Goal: Obtain resource: Download file/media

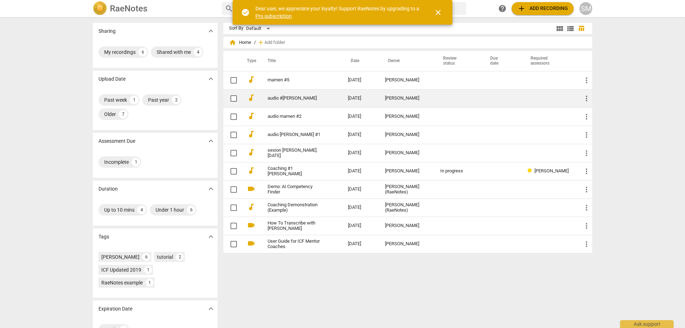
click at [295, 101] on td "audio #[PERSON_NAME]" at bounding box center [300, 98] width 83 height 18
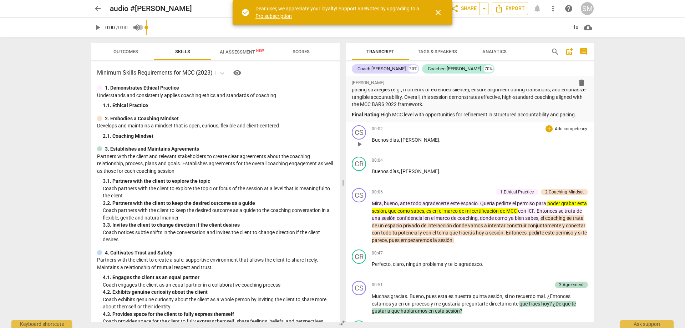
scroll to position [71, 0]
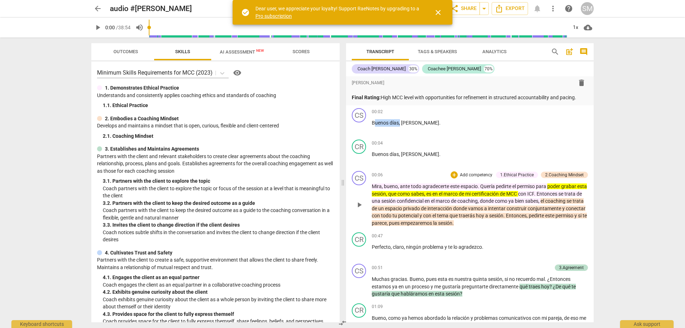
drag, startPoint x: 373, startPoint y: 117, endPoint x: 401, endPoint y: 187, distance: 75.0
click at [401, 187] on div "format_bold format_list_bulleted [PERSON_NAME] delete Summary: La IA Assessment…" at bounding box center [470, 199] width 248 height 246
click at [570, 51] on span "post_add" at bounding box center [569, 51] width 9 height 9
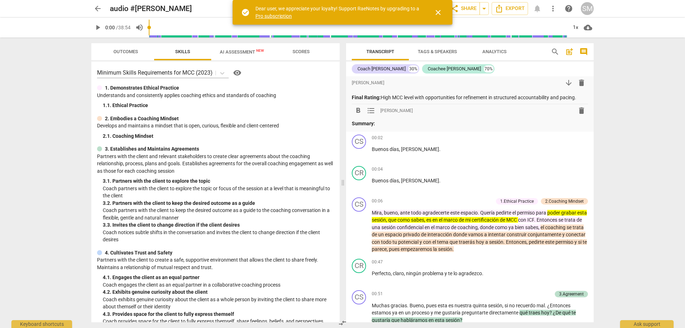
click at [582, 51] on span "comment" at bounding box center [583, 51] width 9 height 9
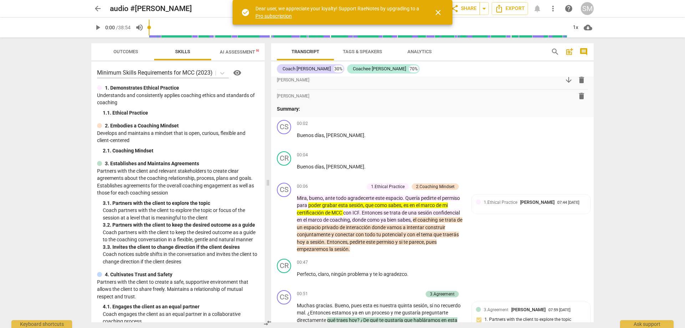
scroll to position [64, 0]
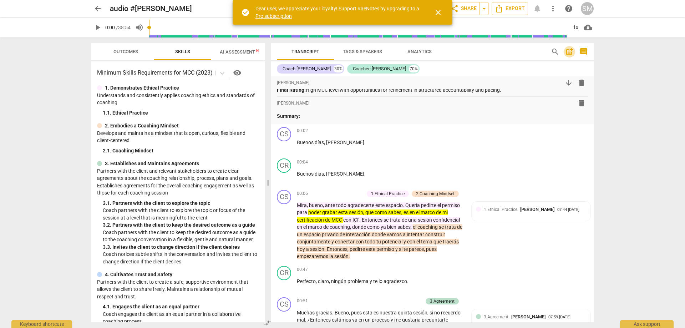
click at [568, 52] on span "post_add" at bounding box center [569, 51] width 9 height 9
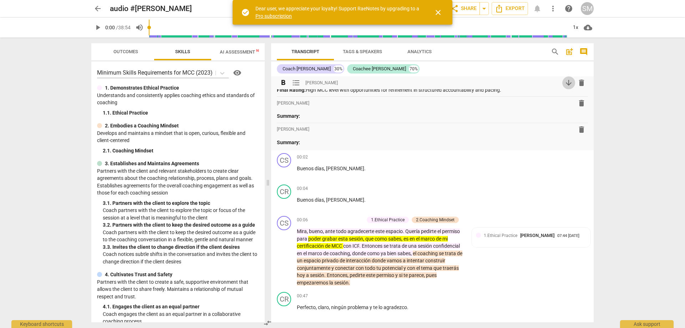
click at [564, 80] on span "arrow_downward" at bounding box center [568, 82] width 9 height 9
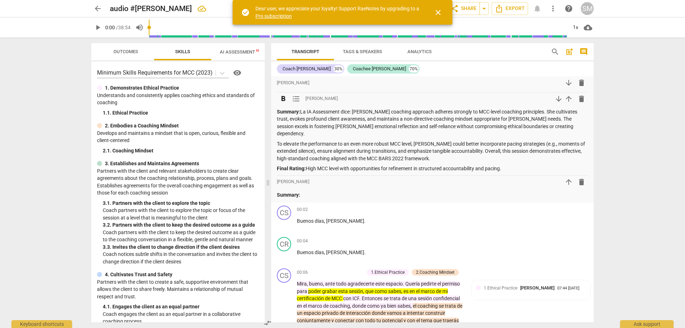
scroll to position [0, 0]
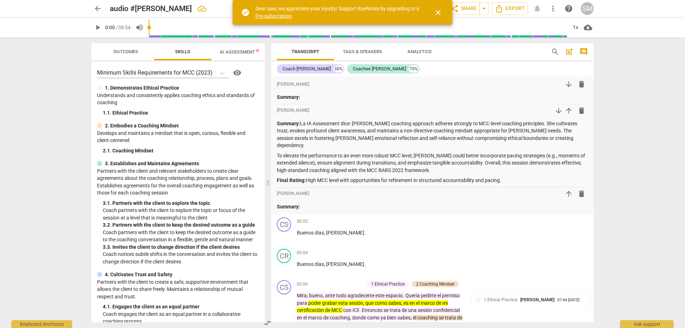
click at [314, 51] on span "Transcript" at bounding box center [305, 51] width 28 height 5
click at [370, 52] on span "Tags & Speakers" at bounding box center [362, 51] width 39 height 5
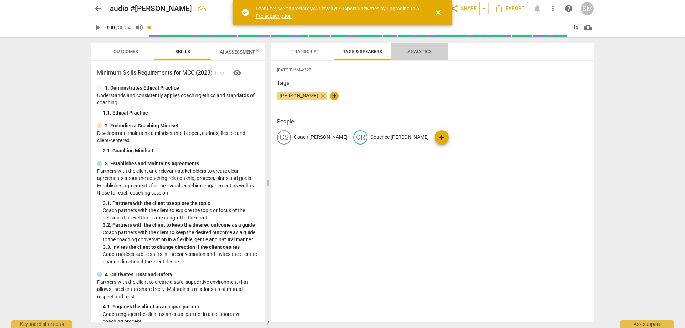
click at [421, 49] on span "Analytics" at bounding box center [419, 51] width 24 height 5
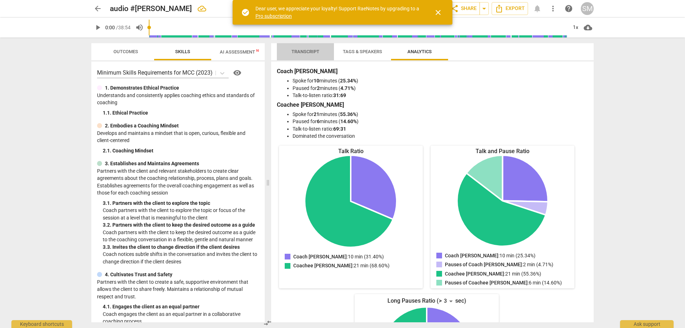
click at [306, 56] on span "Transcript" at bounding box center [305, 52] width 45 height 10
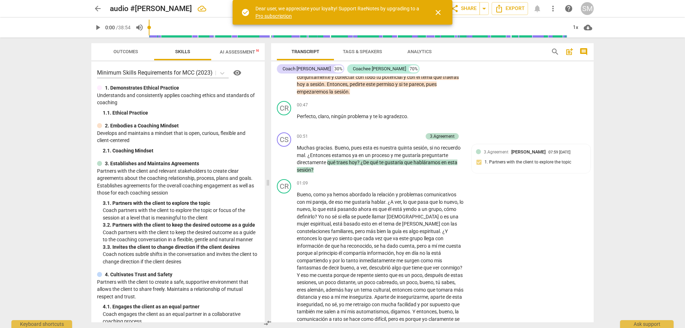
scroll to position [214, 0]
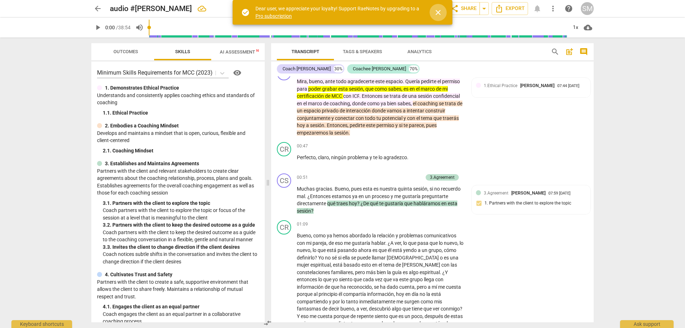
click at [437, 13] on span "close" at bounding box center [438, 12] width 9 height 9
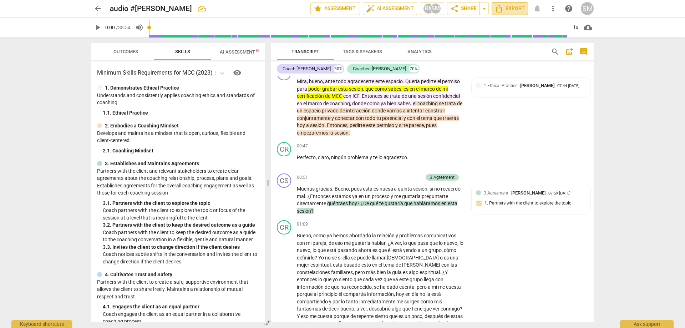
click at [520, 6] on span "Export" at bounding box center [510, 8] width 30 height 9
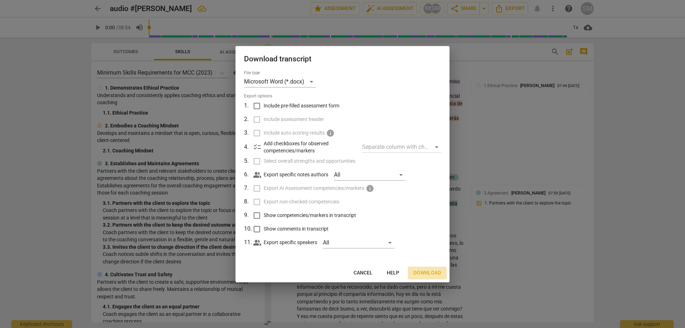
click at [429, 267] on button "Download" at bounding box center [427, 272] width 39 height 13
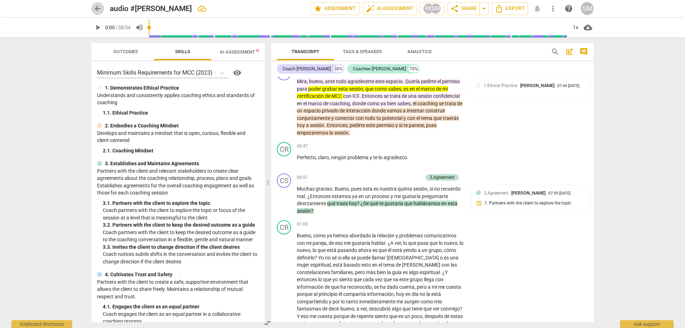
click at [97, 10] on span "arrow_back" at bounding box center [97, 8] width 9 height 9
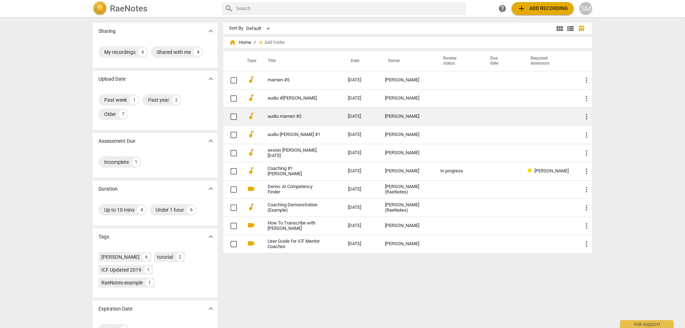
click at [281, 118] on link "audio mamen #2" at bounding box center [294, 116] width 55 height 5
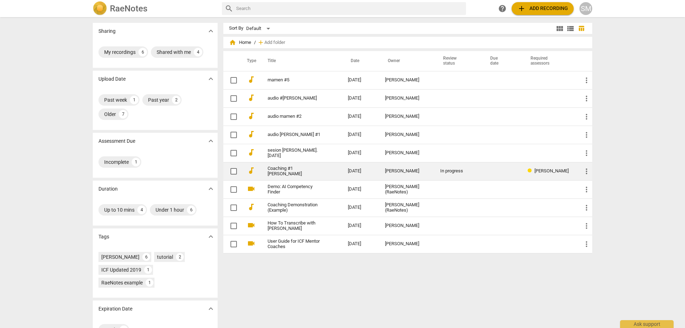
click at [297, 171] on link "Coaching #1 [PERSON_NAME]" at bounding box center [294, 171] width 55 height 11
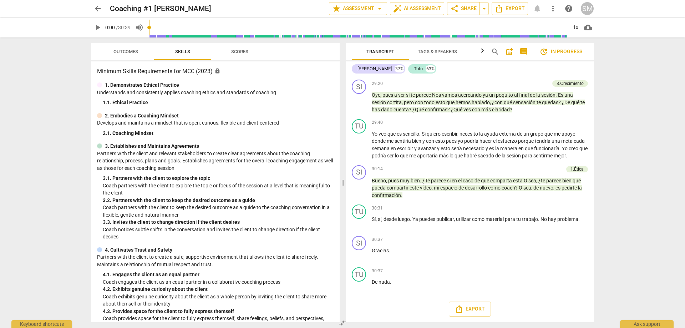
scroll to position [3778, 0]
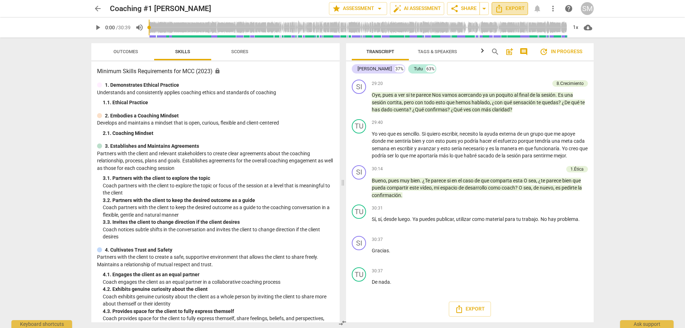
click at [515, 8] on span "Export" at bounding box center [510, 8] width 30 height 9
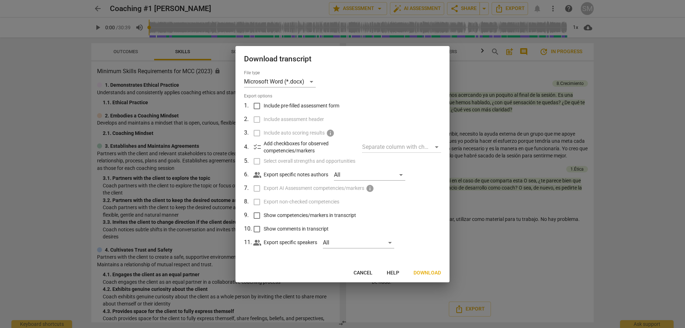
click at [424, 274] on span "Download" at bounding box center [426, 272] width 27 height 7
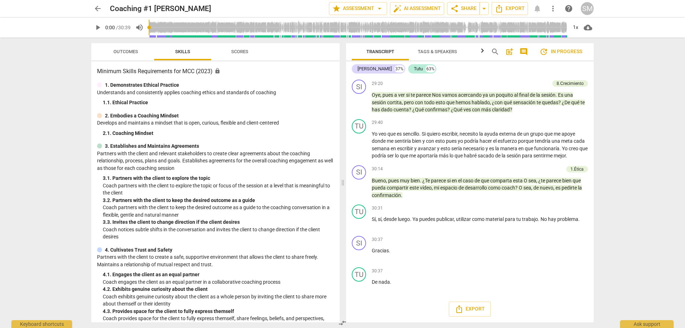
click at [100, 9] on span "arrow_back" at bounding box center [97, 8] width 9 height 9
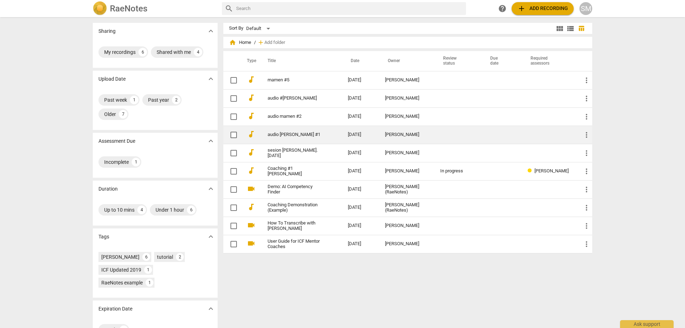
click at [291, 134] on link "audio [PERSON_NAME] #1" at bounding box center [294, 134] width 55 height 5
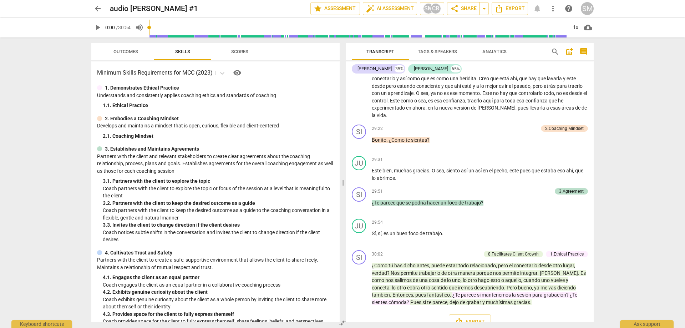
scroll to position [2701, 0]
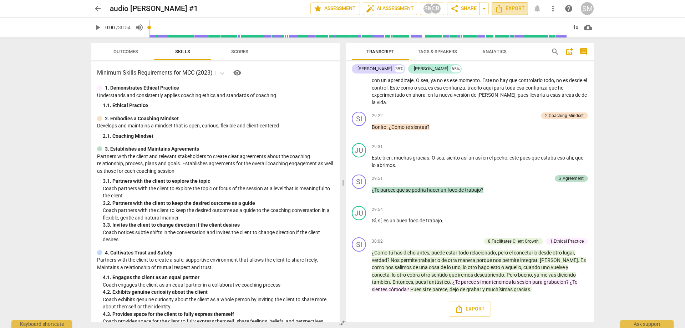
click at [514, 9] on span "Export" at bounding box center [510, 8] width 30 height 9
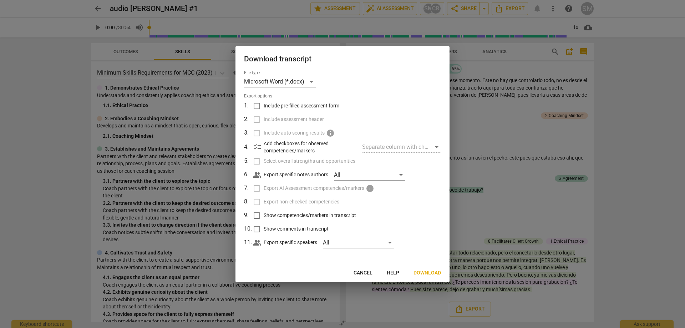
click at [434, 271] on span "Download" at bounding box center [426, 272] width 27 height 7
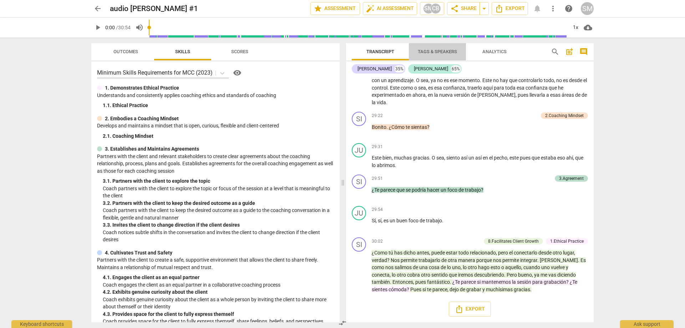
click at [432, 54] on span "Tags & Speakers" at bounding box center [437, 51] width 39 height 5
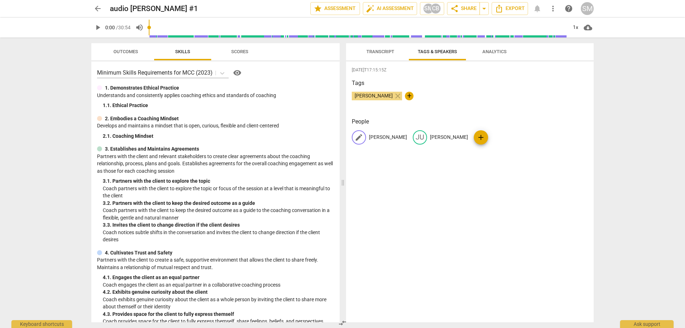
click at [358, 135] on span "edit" at bounding box center [359, 137] width 9 height 9
click at [367, 136] on div "edit [PERSON_NAME]" at bounding box center [394, 137] width 85 height 14
click at [371, 136] on input "[PERSON_NAME]" at bounding box center [397, 137] width 57 height 11
type input "Coach [PERSON_NAME]"
click at [467, 133] on div "edit [PERSON_NAME]" at bounding box center [470, 137] width 55 height 14
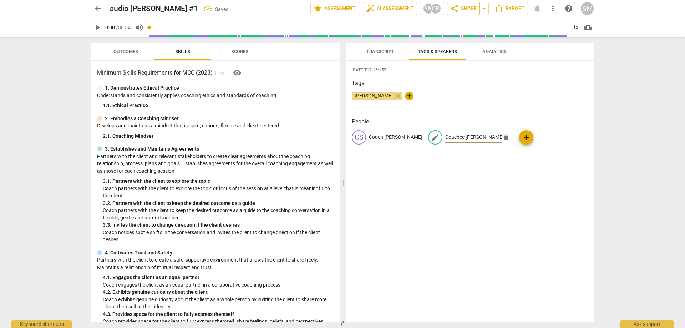
type input "Coachee [PERSON_NAME]"
click at [490, 184] on div "[DATE]T17:15:15Z Tags [PERSON_NAME] close + People CS Coach [PERSON_NAME] edit …" at bounding box center [470, 191] width 248 height 261
click at [388, 52] on span "Transcript" at bounding box center [380, 51] width 28 height 5
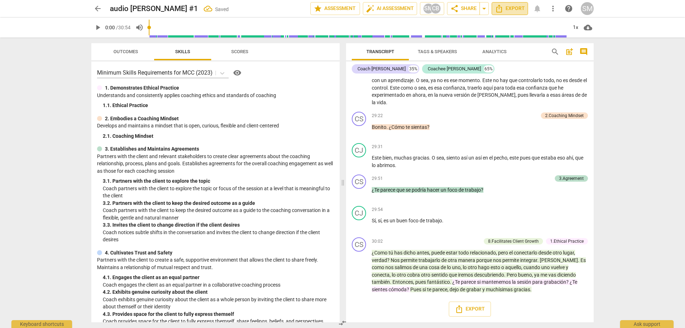
click at [518, 8] on span "Export" at bounding box center [510, 8] width 30 height 9
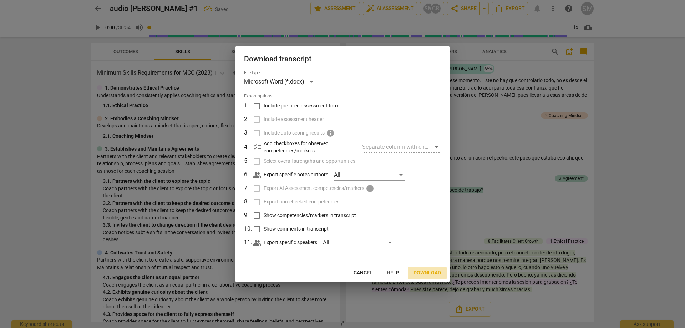
click at [427, 273] on span "Download" at bounding box center [426, 272] width 27 height 7
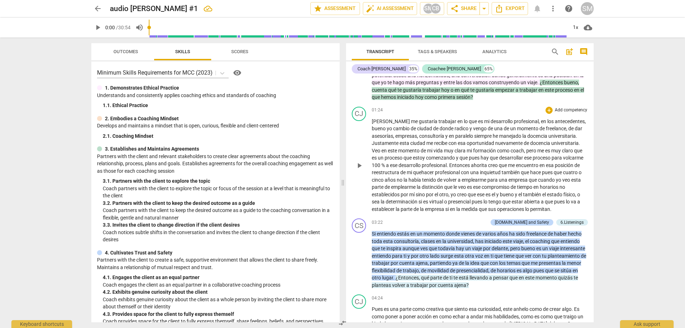
scroll to position [214, 0]
